Goal: Task Accomplishment & Management: Complete application form

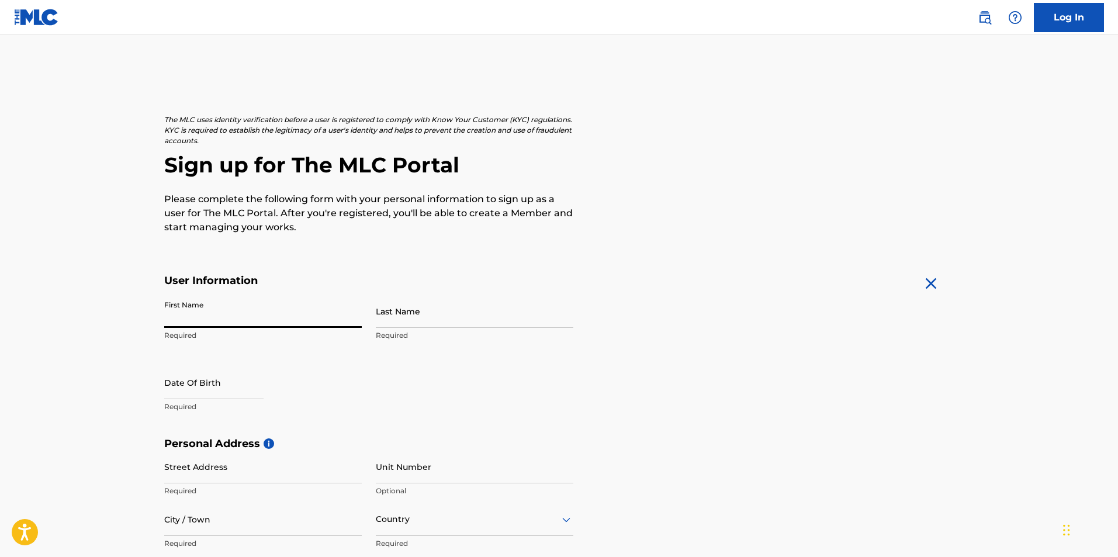
click at [266, 317] on input "First Name" at bounding box center [262, 310] width 197 height 33
type input "Owili"
type input "[PERSON_NAME]"
type input "[STREET_ADDRESS]"
type input "Lekki"
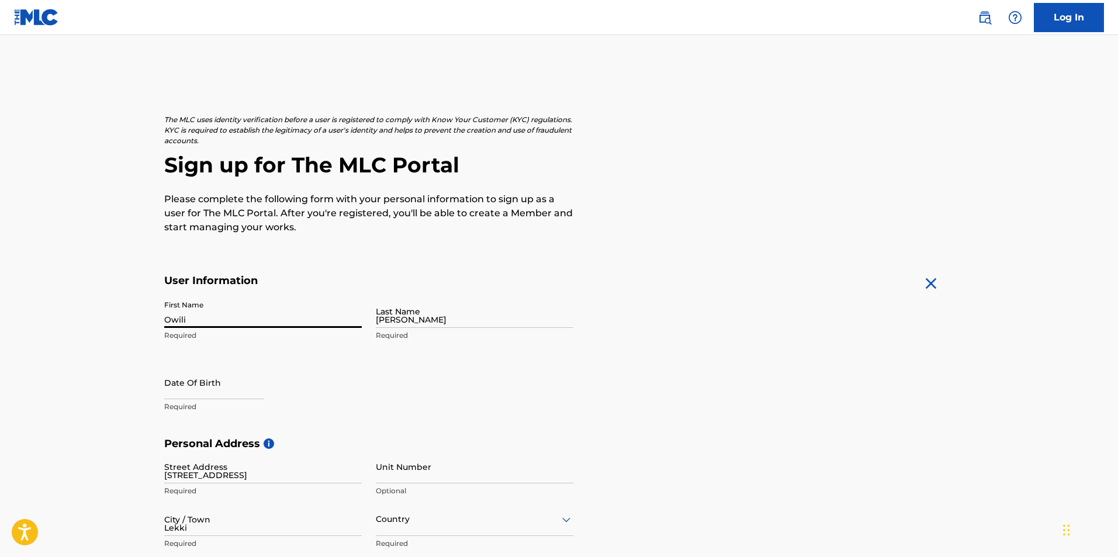
type input "[GEOGRAPHIC_DATA]"
type input "101233"
type input "707"
type input "3397072"
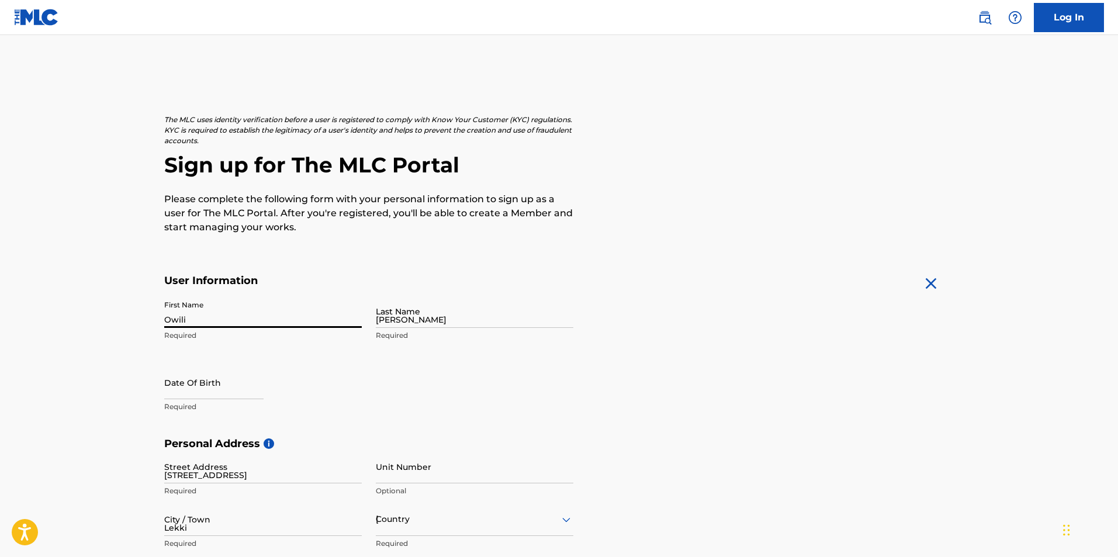
type input "[EMAIL_ADDRESS][DOMAIN_NAME]"
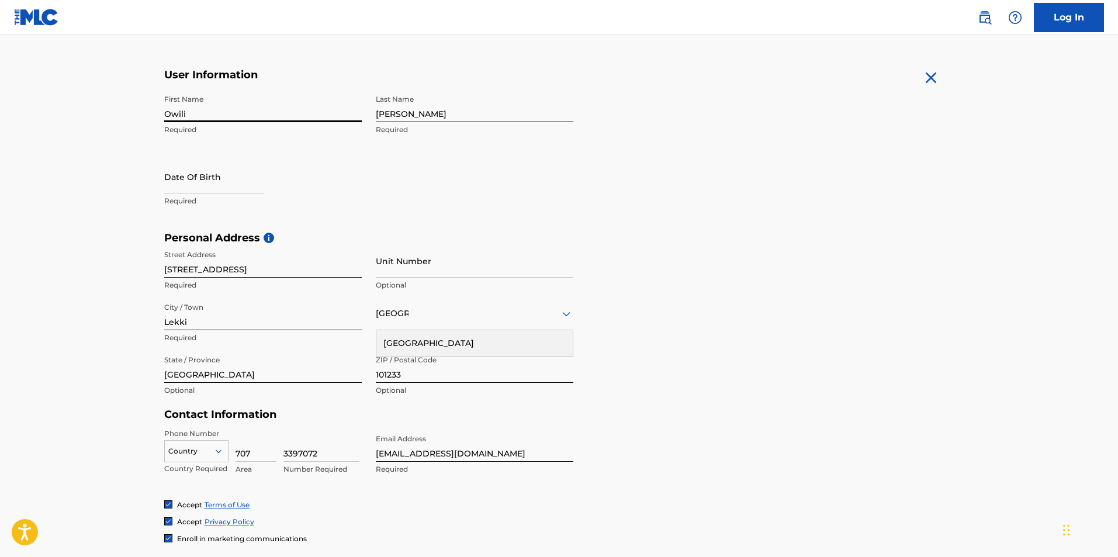
scroll to position [213, 0]
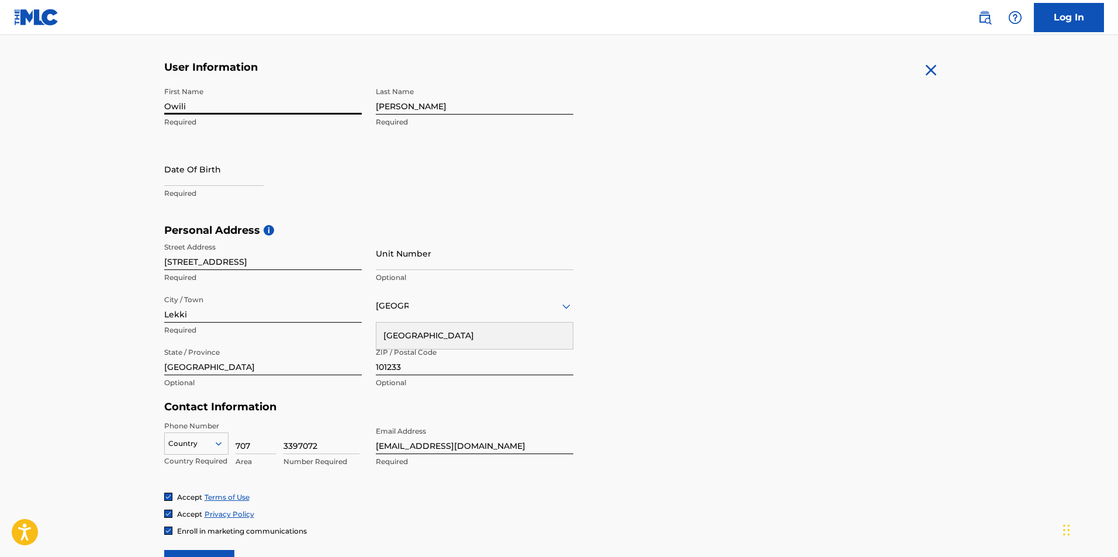
select select "8"
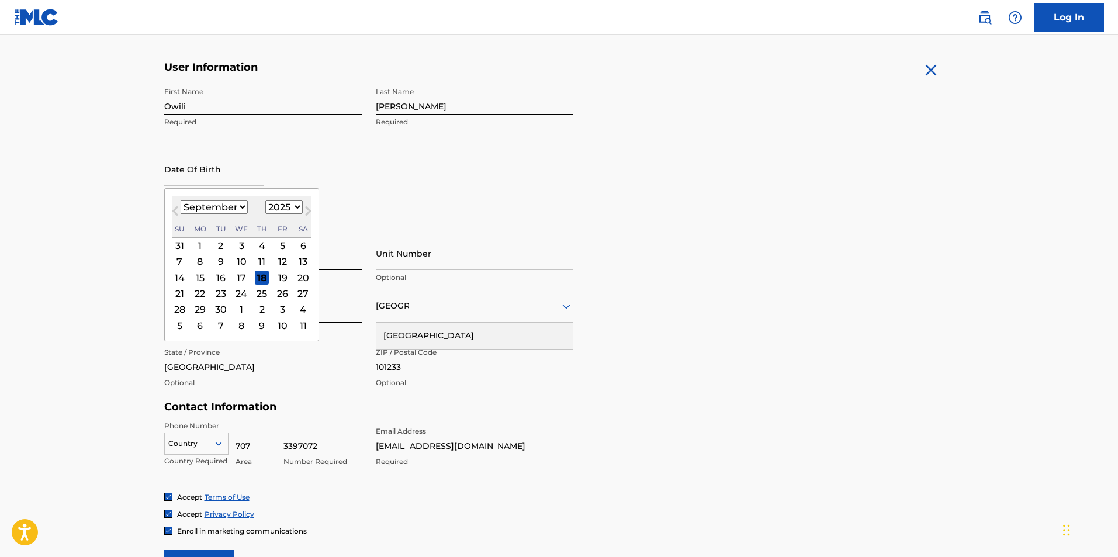
click at [208, 173] on input "text" at bounding box center [213, 168] width 99 height 33
click at [276, 206] on select "1900 1901 1902 1903 1904 1905 1906 1907 1908 1909 1910 1911 1912 1913 1914 1915…" at bounding box center [283, 206] width 37 height 13
select select "1996"
click at [265, 200] on select "1900 1901 1902 1903 1904 1905 1906 1907 1908 1909 1910 1911 1912 1913 1914 1915…" at bounding box center [283, 206] width 37 height 13
click at [241, 210] on select "January February March April May June July August September October November De…" at bounding box center [214, 206] width 67 height 13
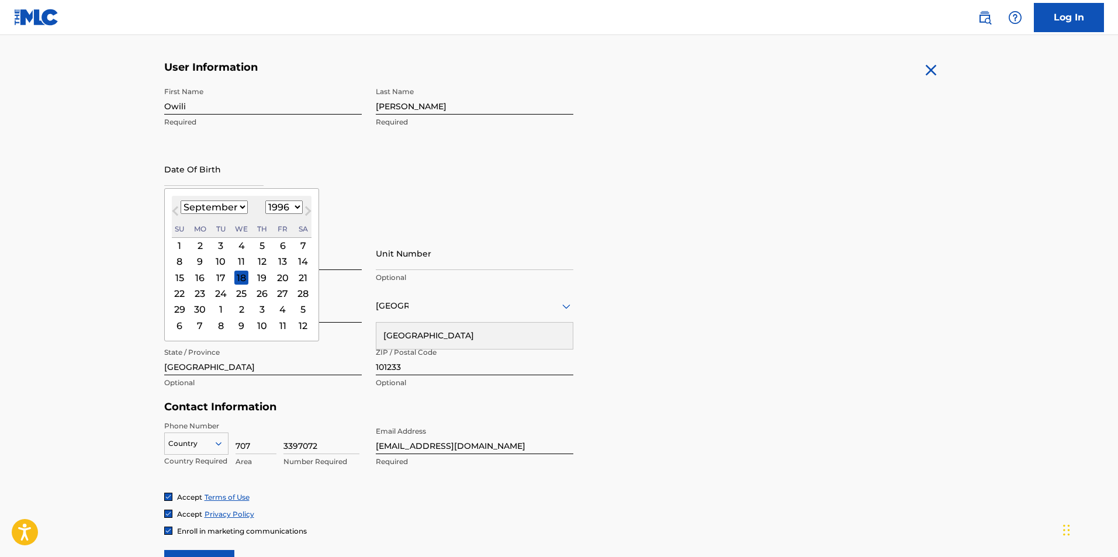
select select "2"
click at [181, 200] on select "January February March April May June July August September October November De…" at bounding box center [214, 206] width 67 height 13
click at [306, 290] on div "23" at bounding box center [303, 293] width 14 height 14
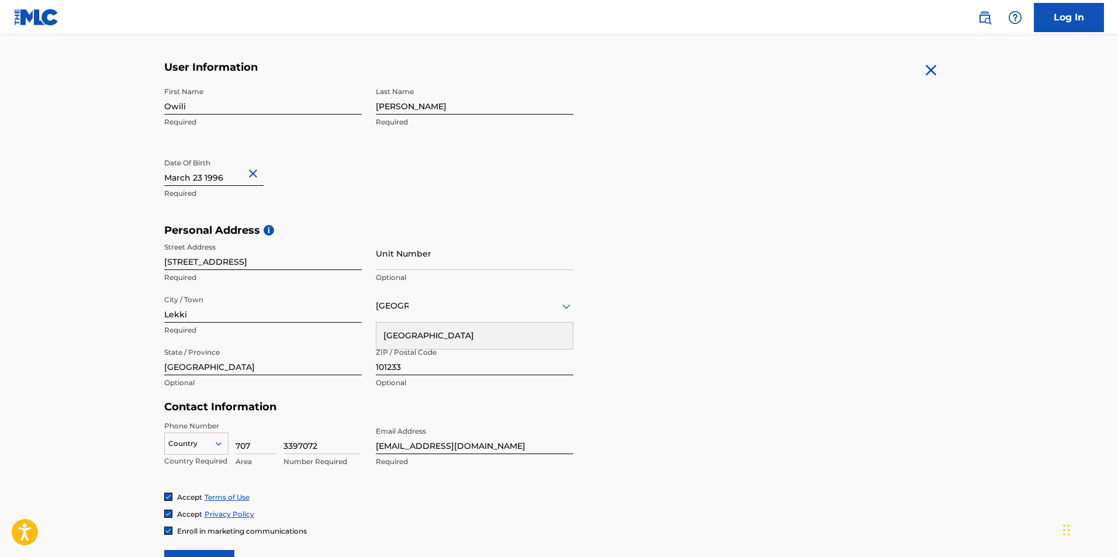
click at [429, 328] on div "[GEOGRAPHIC_DATA]" at bounding box center [474, 335] width 196 height 26
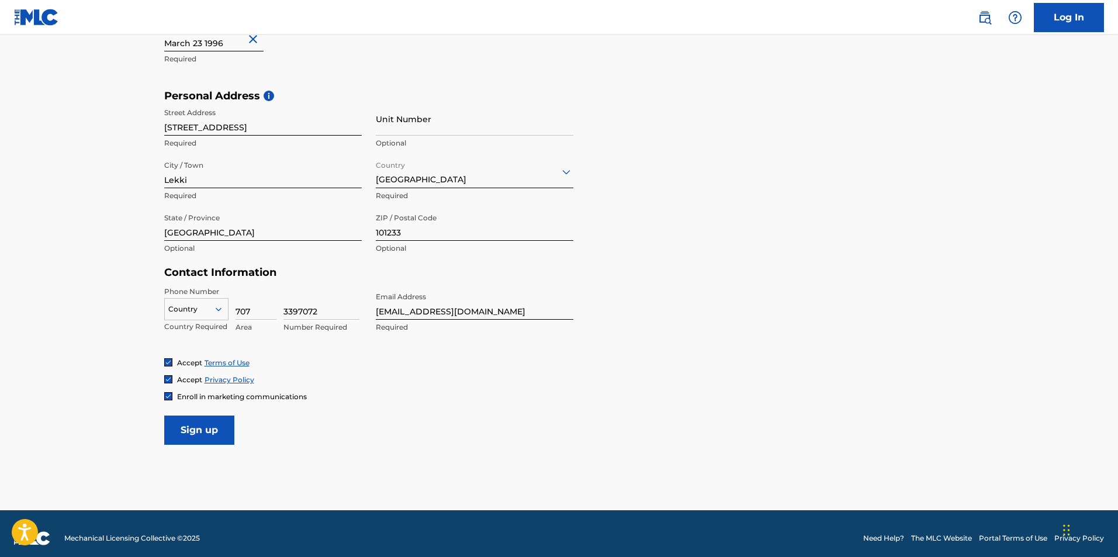
scroll to position [357, 0]
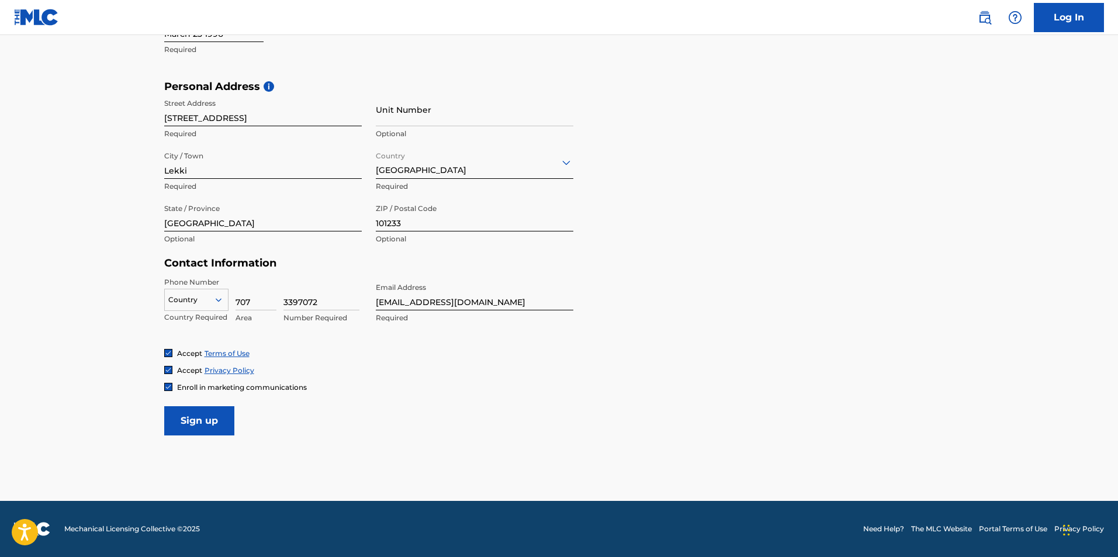
click at [190, 298] on div at bounding box center [196, 299] width 63 height 13
click at [188, 415] on div "NG +234" at bounding box center [196, 411] width 63 height 25
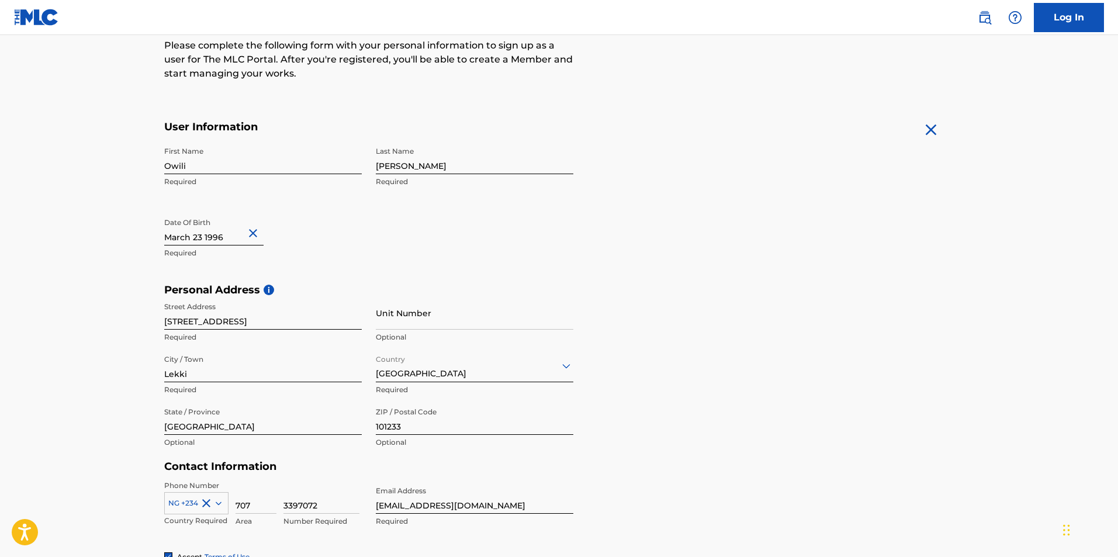
scroll to position [153, 0]
drag, startPoint x: 210, startPoint y: 165, endPoint x: 157, endPoint y: 168, distance: 53.3
click at [157, 168] on div "The MLC uses identity verification before a user is registered to comply with K…" at bounding box center [559, 300] width 818 height 678
click at [396, 168] on input "[PERSON_NAME]" at bounding box center [474, 157] width 197 height 33
drag, startPoint x: 398, startPoint y: 168, endPoint x: 373, endPoint y: 169, distance: 25.7
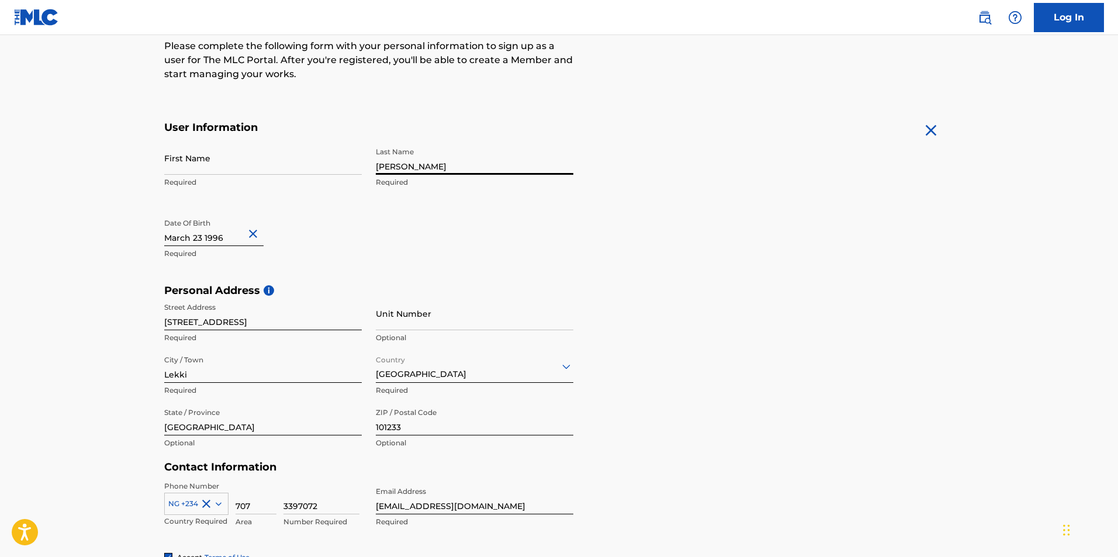
click at [373, 169] on div "First Name Required Last Name [PERSON_NAME] Required Date Of Birth Required" at bounding box center [368, 212] width 409 height 143
type input "Owili"
click at [429, 218] on div "First Name [PERSON_NAME] Required Last Name Owili Required Date Of Birth Requir…" at bounding box center [368, 212] width 409 height 143
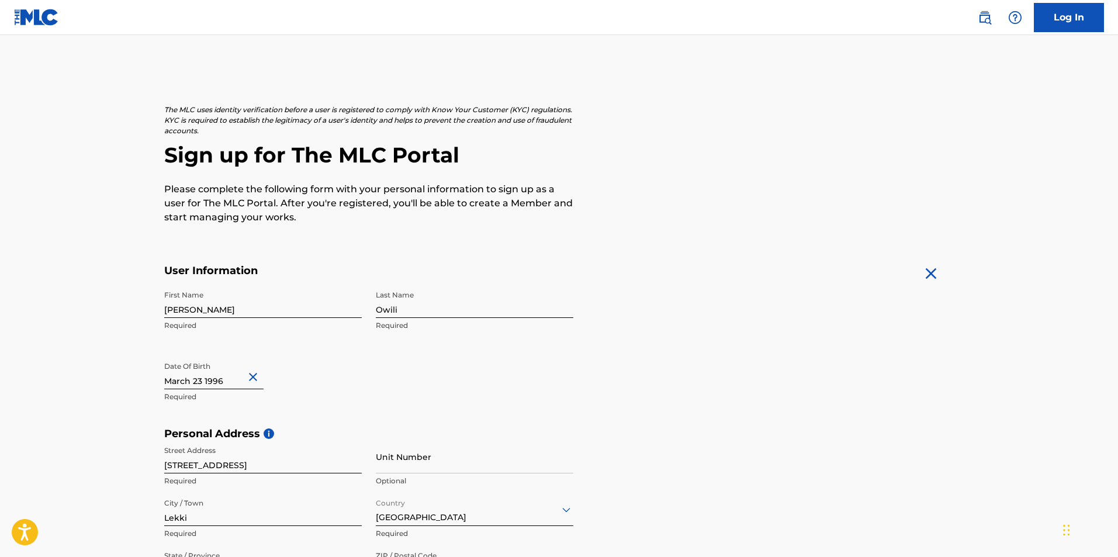
scroll to position [9, 0]
click at [189, 312] on input "[PERSON_NAME]" at bounding box center [262, 301] width 197 height 33
click at [165, 311] on input "[PERSON_NAME]" at bounding box center [262, 301] width 197 height 33
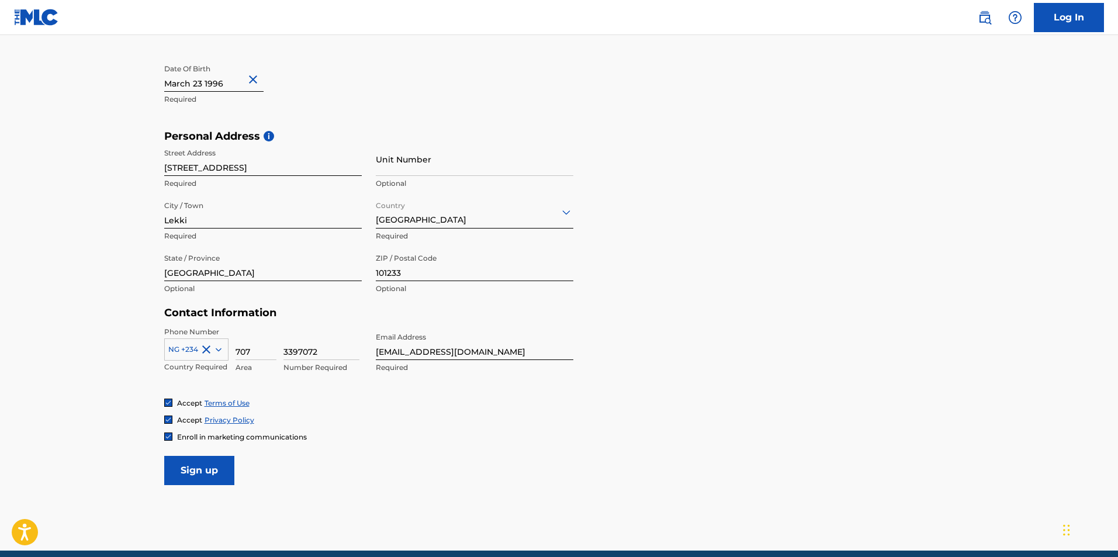
scroll to position [357, 0]
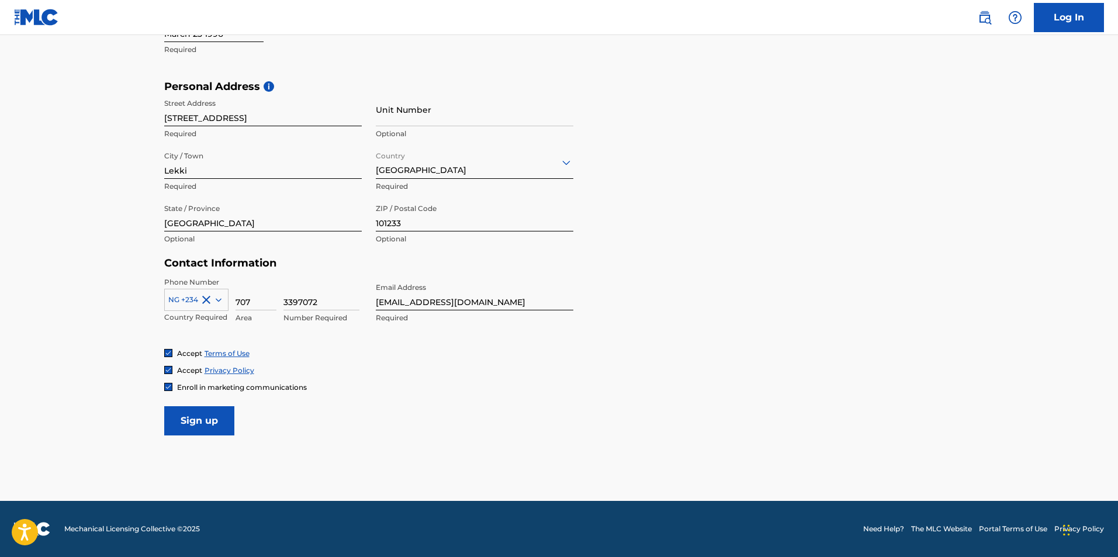
type input "Mera-[PERSON_NAME] [PERSON_NAME]"
click at [225, 420] on input "Sign up" at bounding box center [199, 420] width 70 height 29
